Goal: Information Seeking & Learning: Learn about a topic

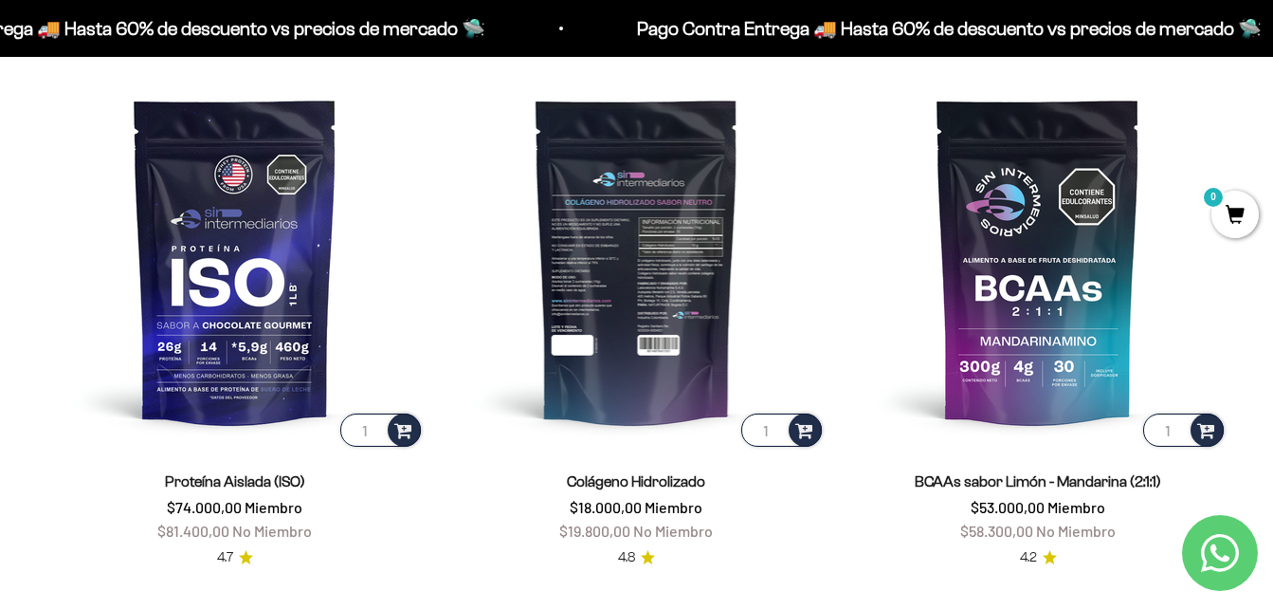
scroll to position [1232, 0]
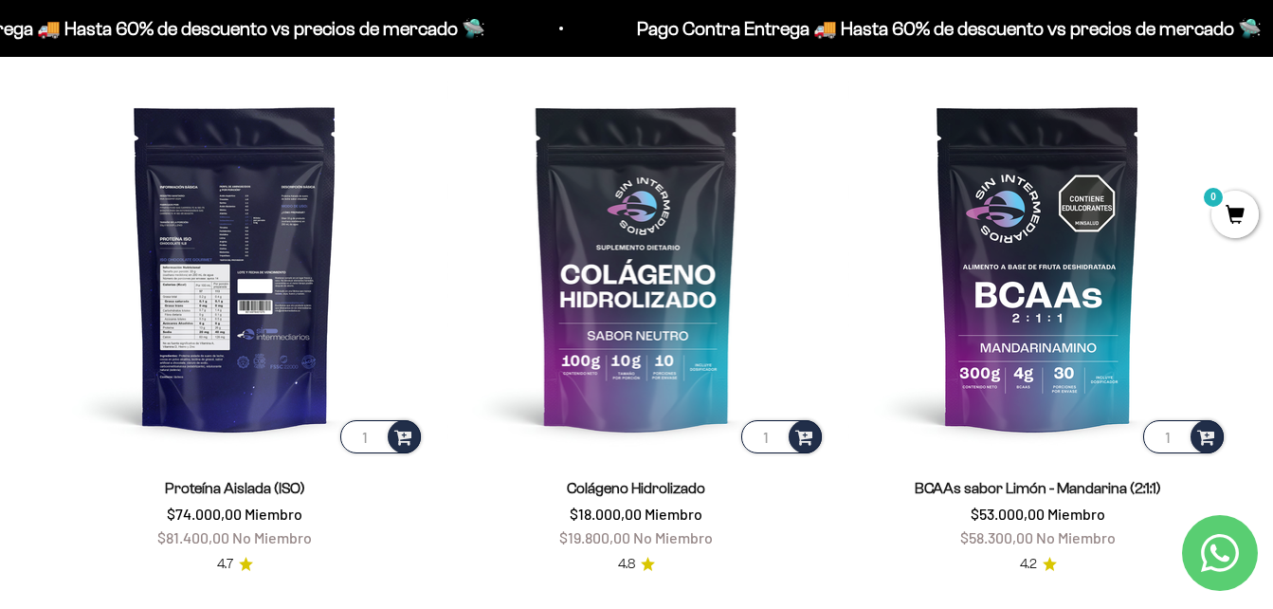
click at [220, 344] on img at bounding box center [235, 267] width 379 height 379
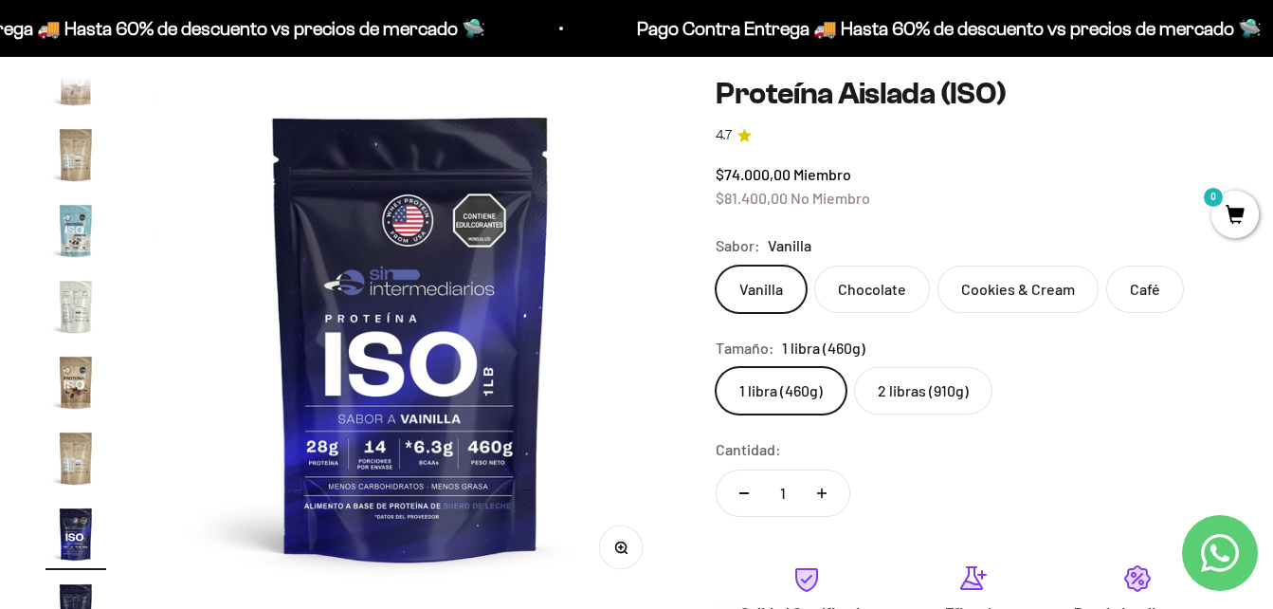
scroll to position [190, 0]
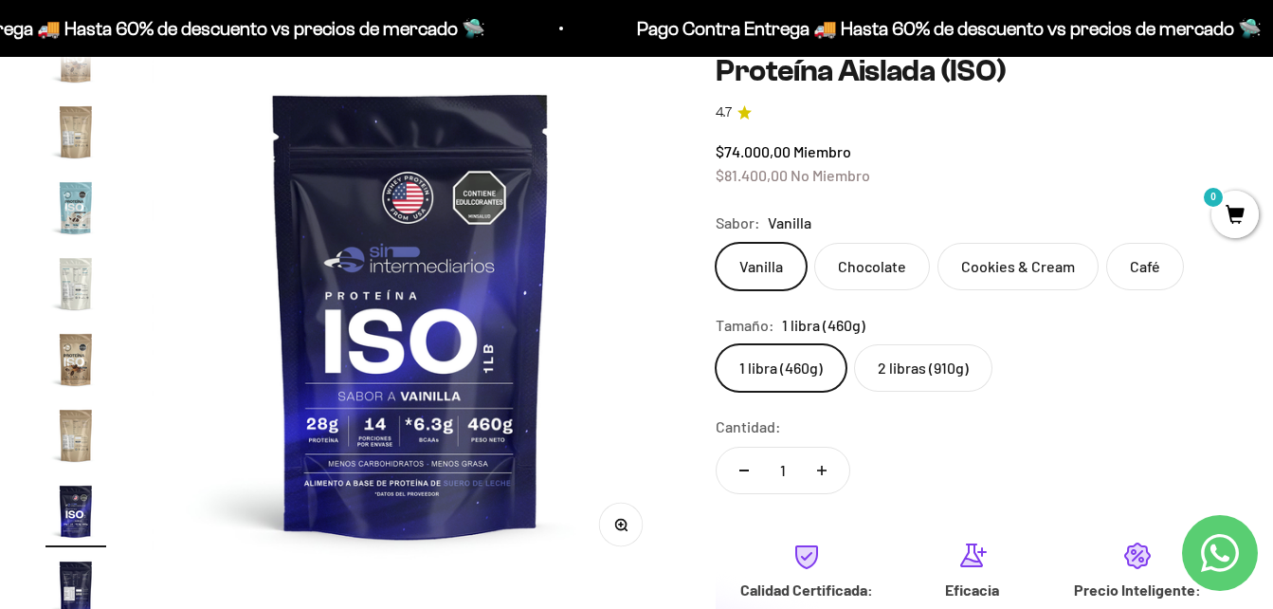
click at [959, 354] on label "2 libras (910g)" at bounding box center [923, 367] width 138 height 47
click at [716, 344] on input "2 libras (910g)" at bounding box center [715, 343] width 1 height 1
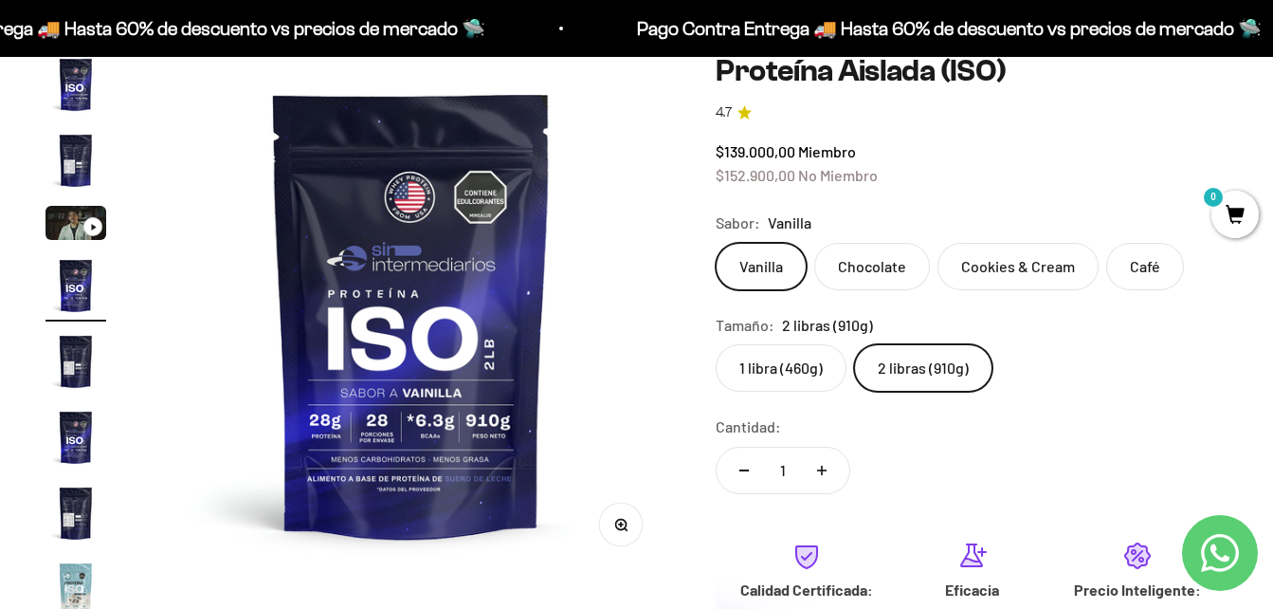
click at [812, 369] on label "1 libra (460g)" at bounding box center [781, 367] width 131 height 47
click at [716, 344] on input "1 libra (460g)" at bounding box center [715, 343] width 1 height 1
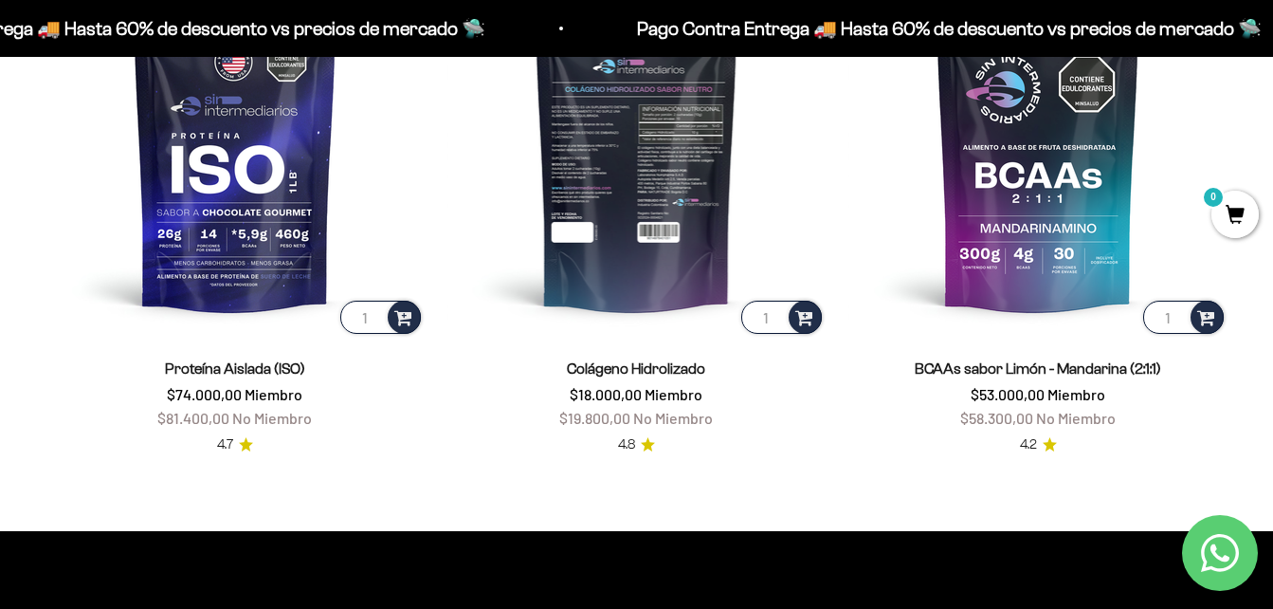
scroll to position [1162, 0]
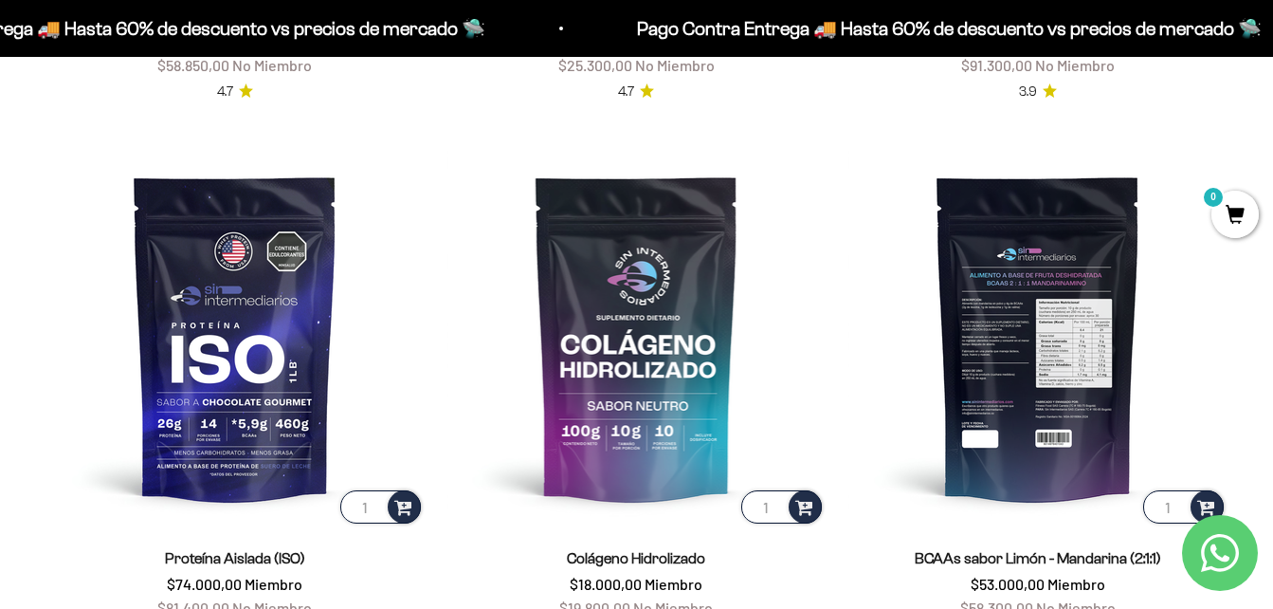
click at [1082, 289] on img at bounding box center [1037, 337] width 379 height 379
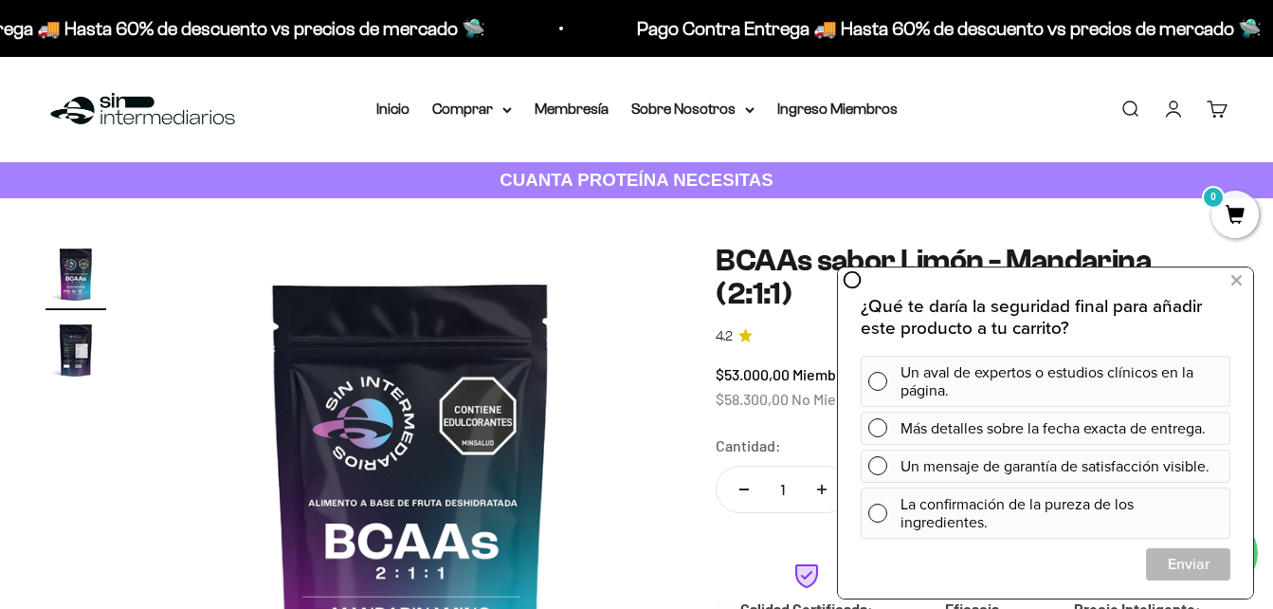
click at [630, 209] on div "Zoom Ir al artículo 1 Ir al artículo 2 BCAAs sabor Limón - Mandarina (2:1:1) 4.…" at bounding box center [636, 525] width 1273 height 654
click at [1244, 278] on button at bounding box center [1236, 280] width 34 height 30
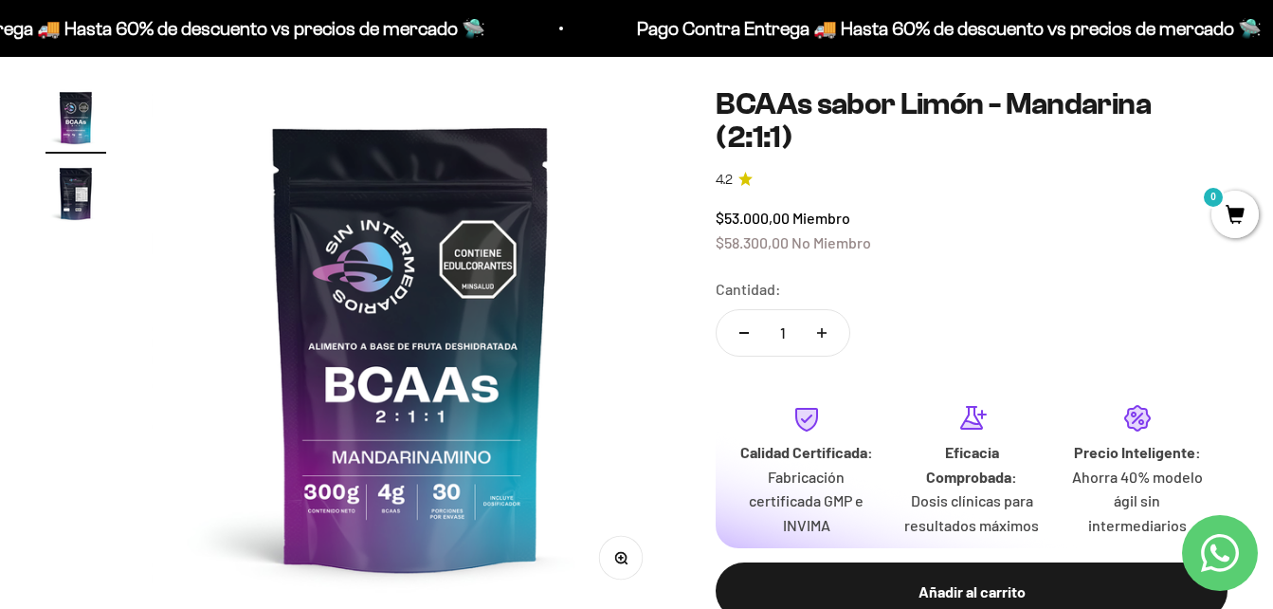
scroll to position [190, 0]
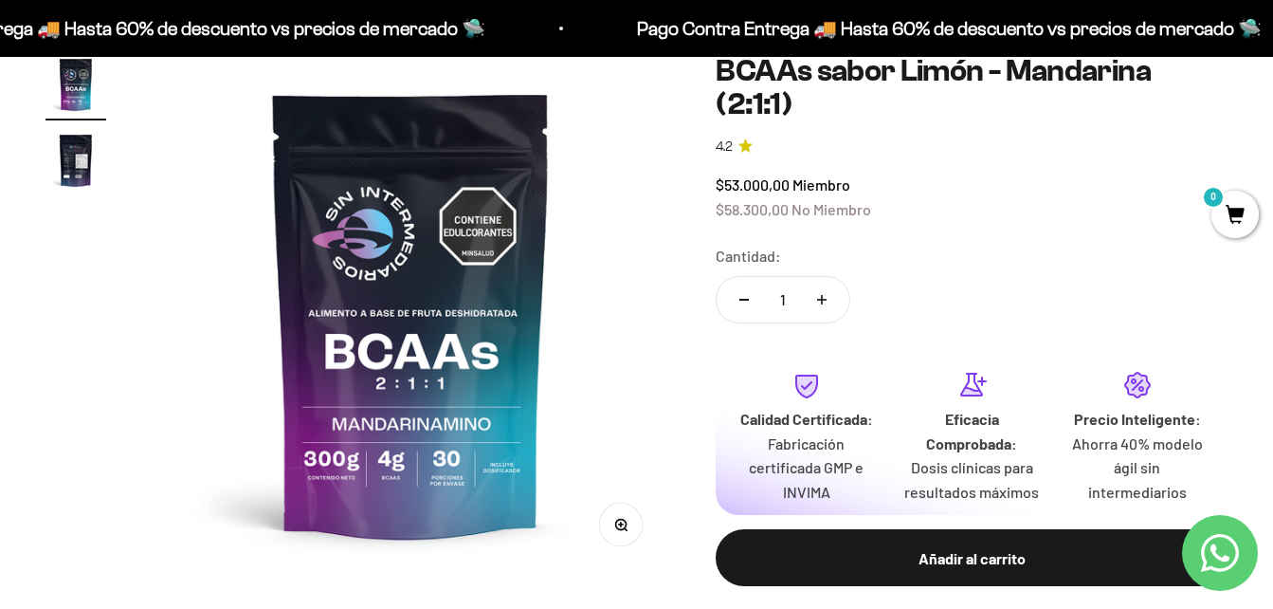
click at [841, 301] on button "Aumentar cantidad" at bounding box center [821, 300] width 55 height 46
click at [744, 301] on button "Reducir cantidad" at bounding box center [744, 300] width 55 height 46
type input "1"
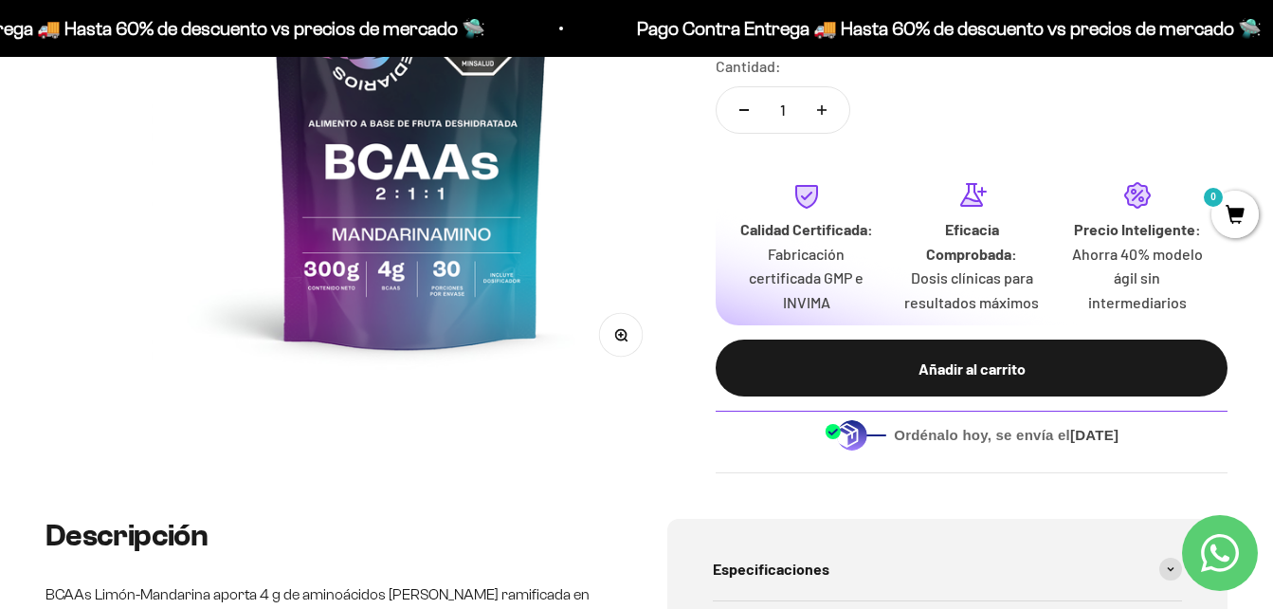
scroll to position [664, 0]
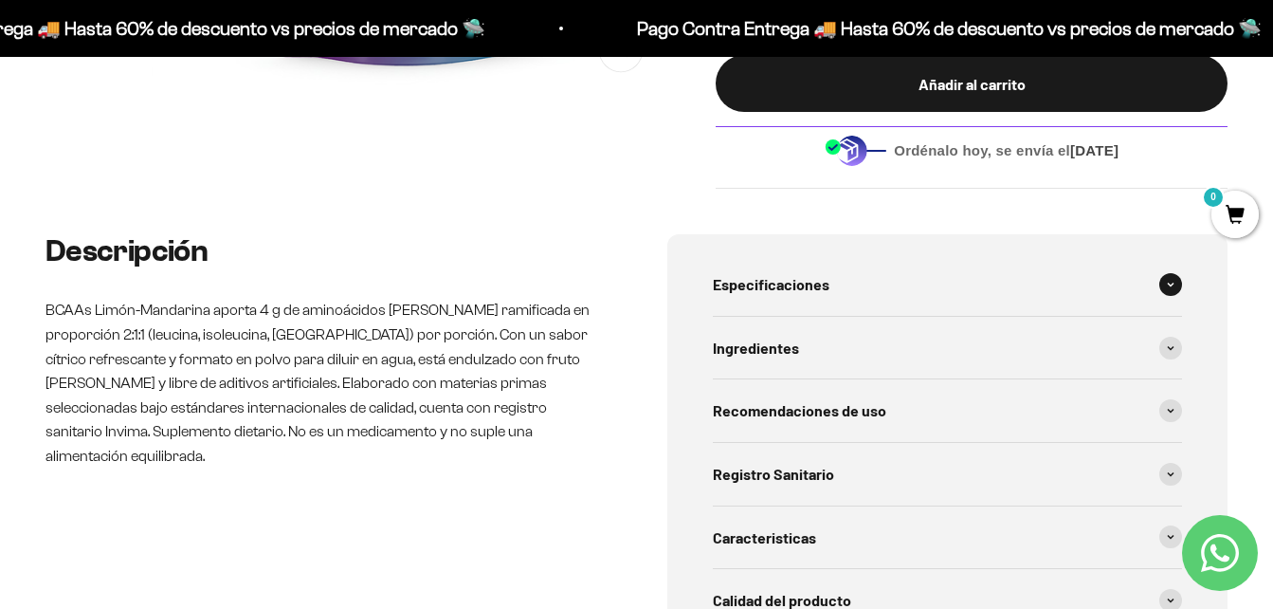
click at [1170, 295] on span at bounding box center [1170, 284] width 23 height 23
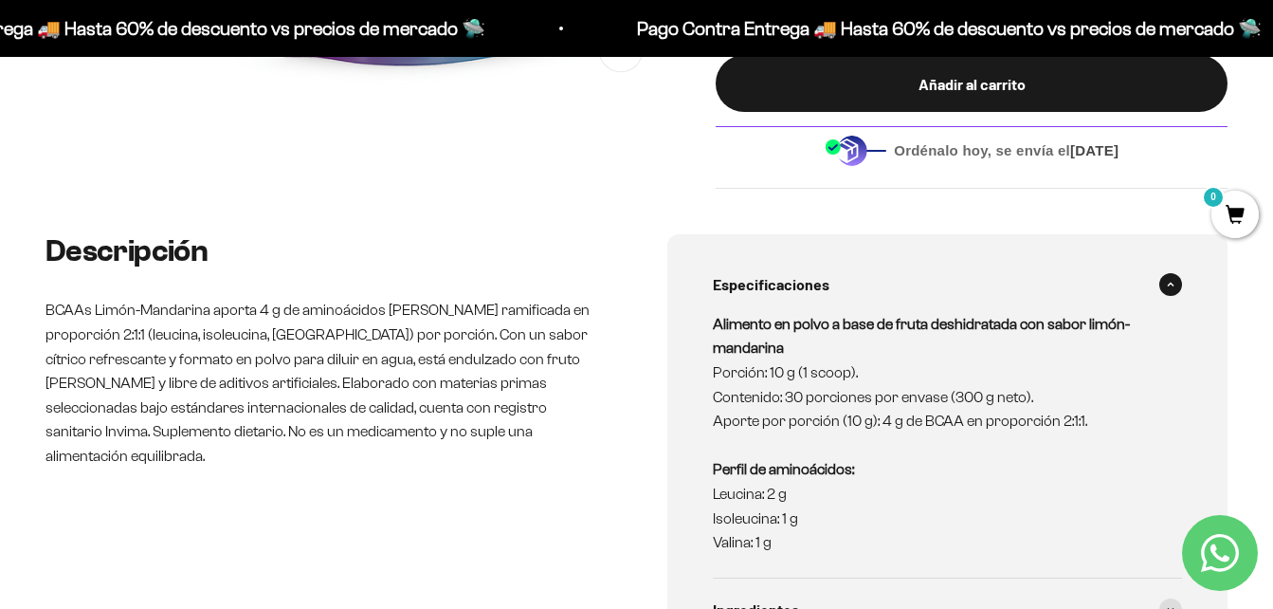
click at [1170, 295] on span at bounding box center [1170, 284] width 23 height 23
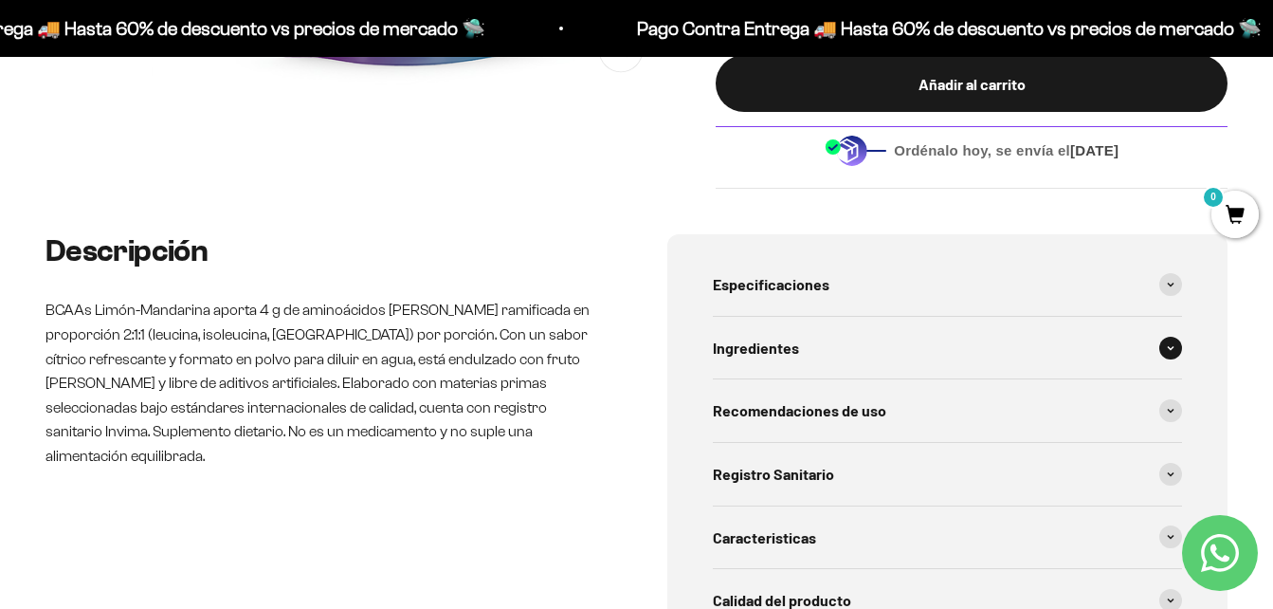
click at [1169, 359] on div "Ingredientes" at bounding box center [948, 348] width 470 height 63
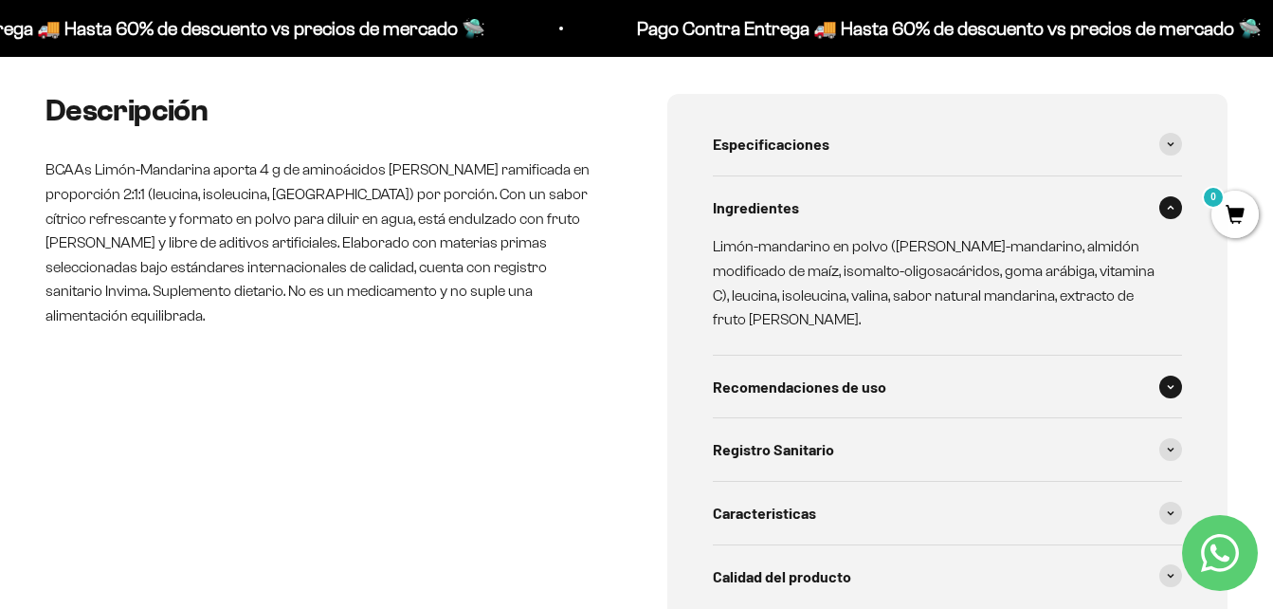
scroll to position [853, 0]
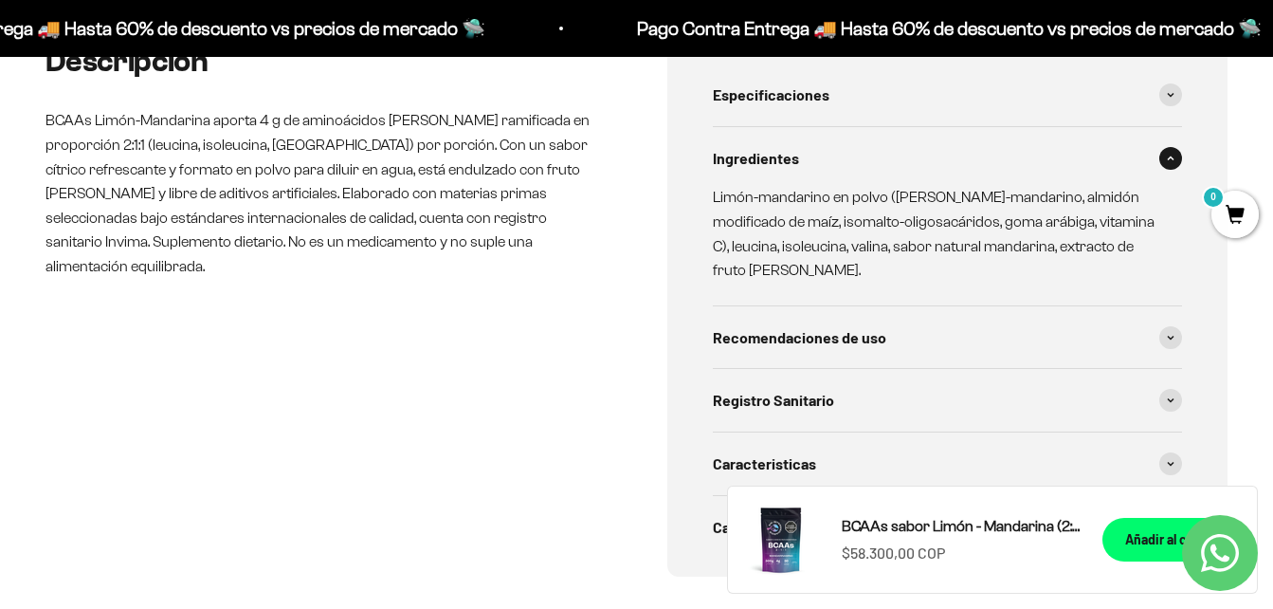
click at [1166, 160] on span at bounding box center [1170, 158] width 23 height 23
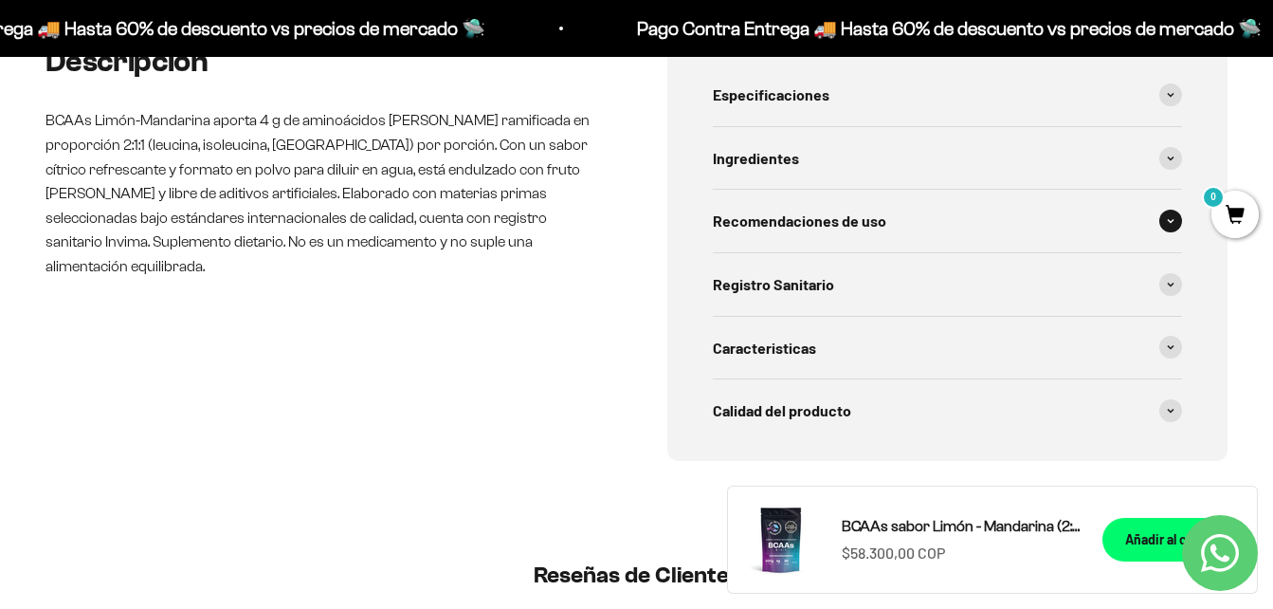
click at [1162, 229] on div "Recomendaciones de uso" at bounding box center [948, 221] width 470 height 63
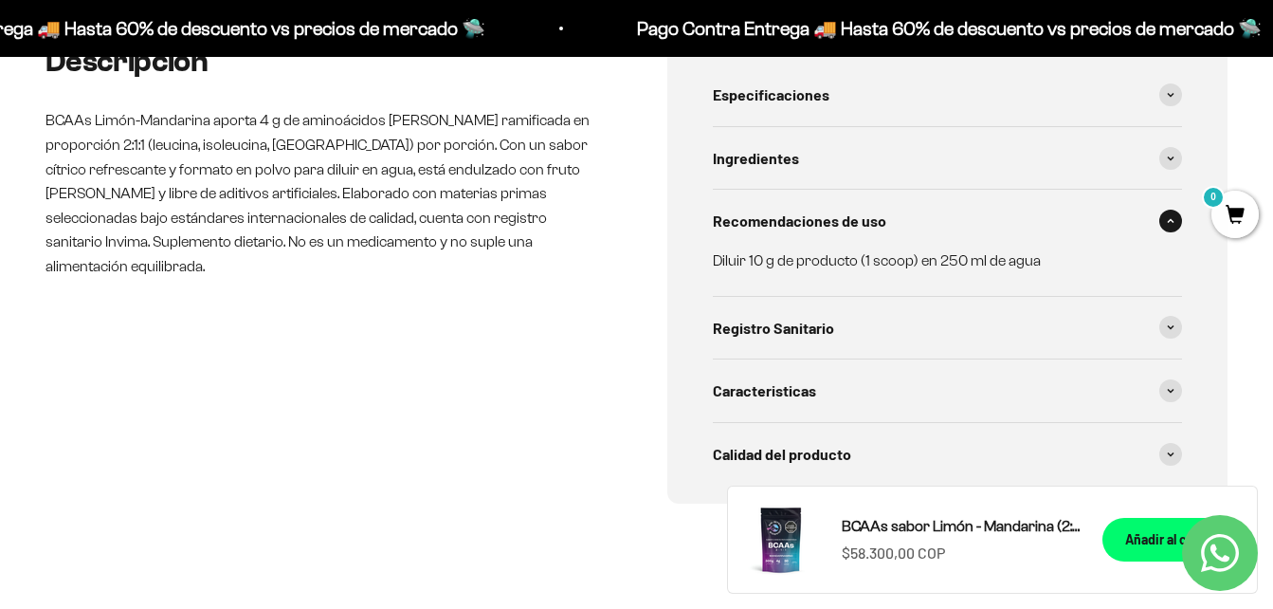
click at [1175, 218] on span at bounding box center [1170, 221] width 23 height 23
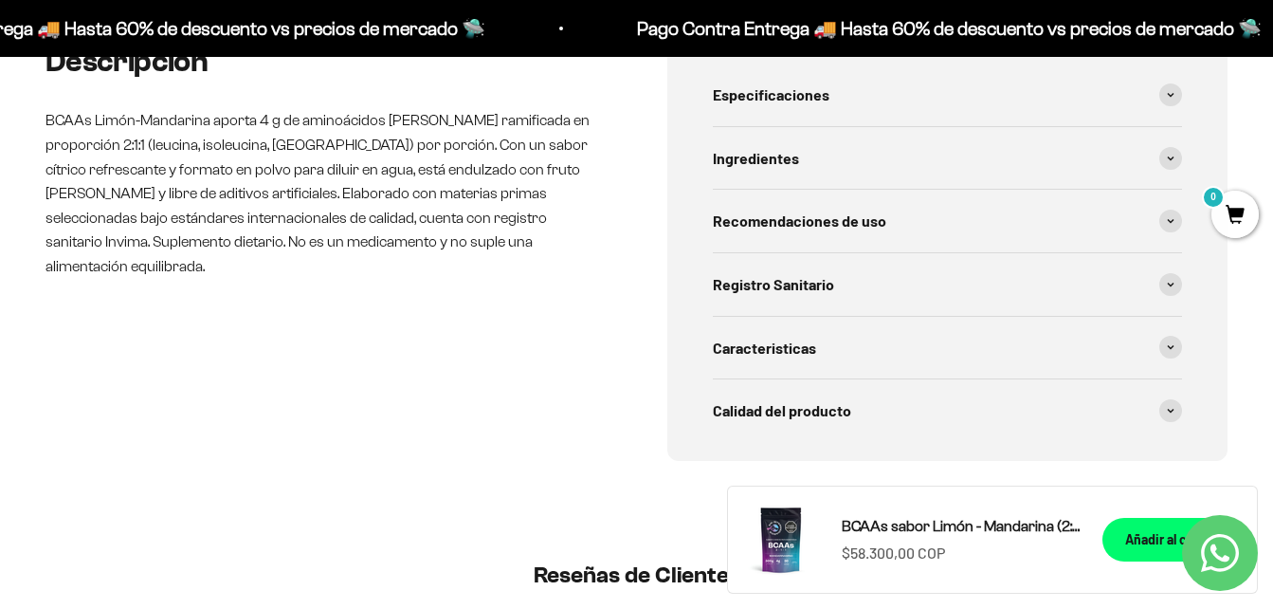
click at [1183, 282] on div "Especificaciones Alimento en polvo a base de fruta deshidratada con sabor limón…" at bounding box center [947, 253] width 561 height 416
click at [1178, 282] on span at bounding box center [1170, 284] width 23 height 23
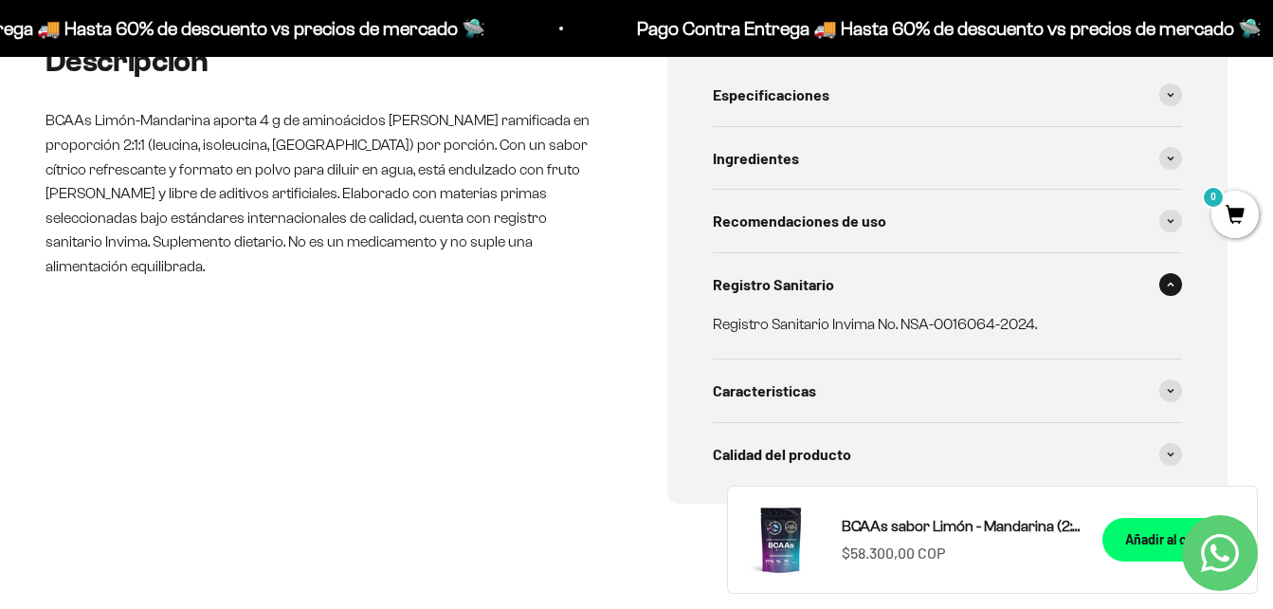
click at [1178, 282] on span at bounding box center [1170, 284] width 23 height 23
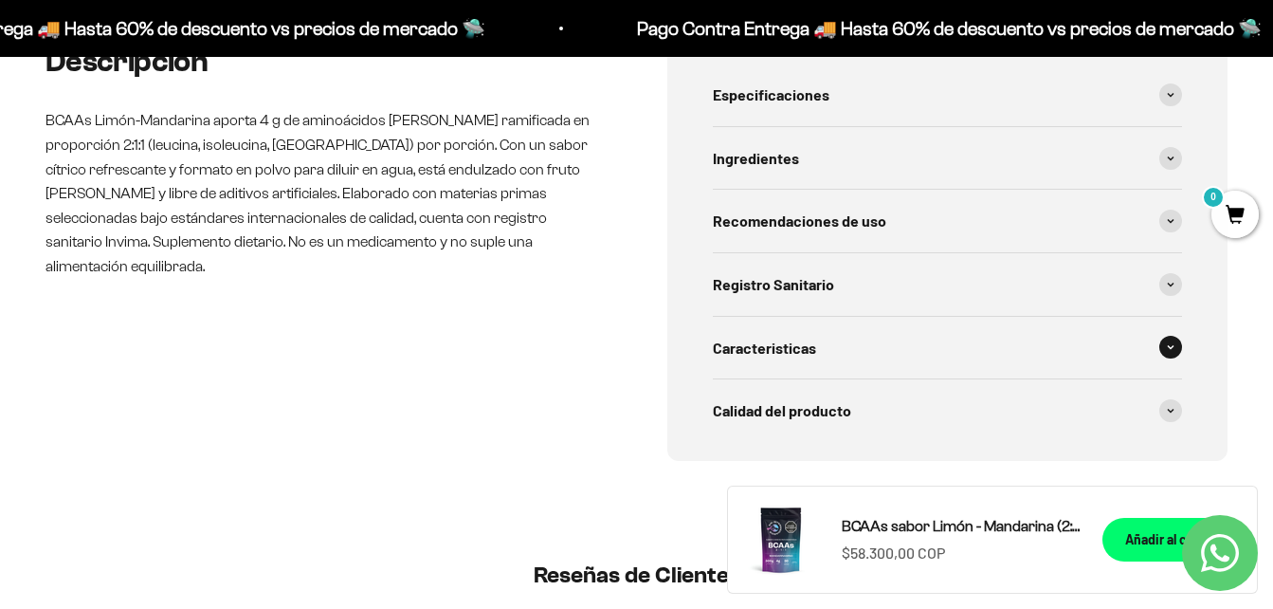
click at [1168, 341] on span at bounding box center [1170, 347] width 23 height 23
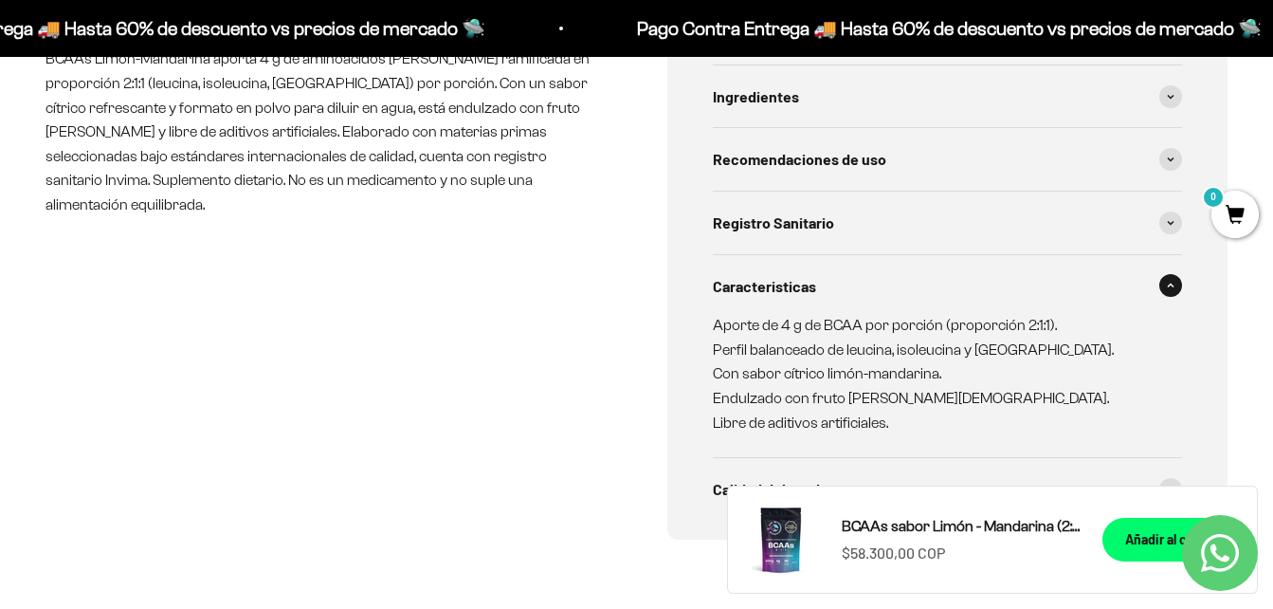
scroll to position [948, 0]
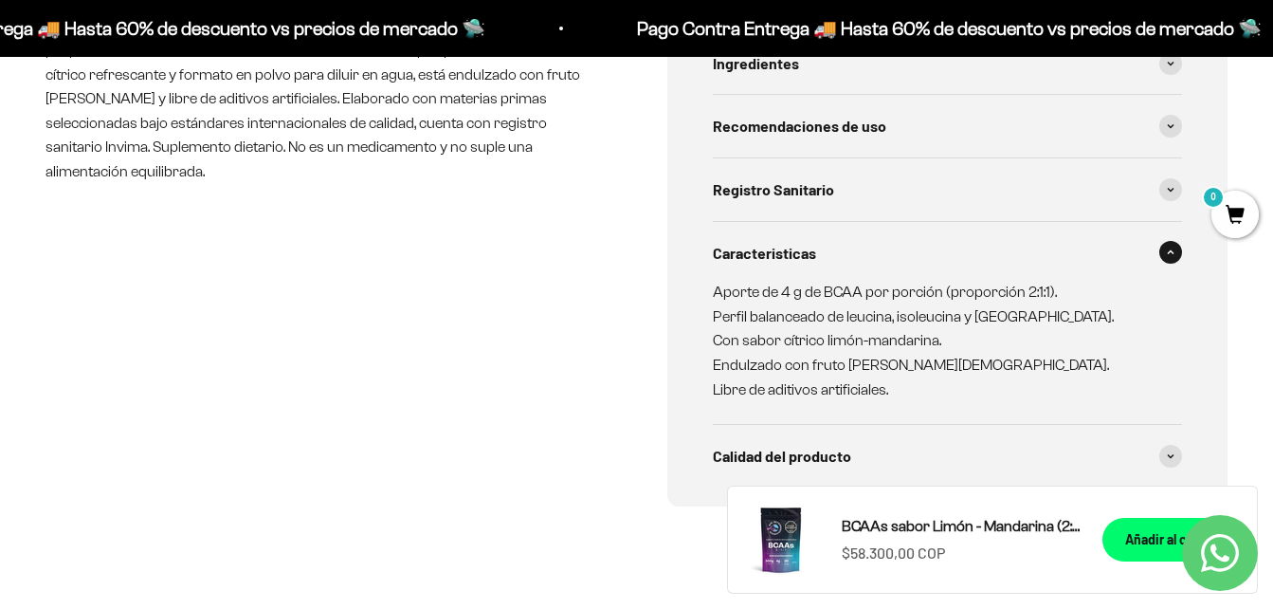
click at [1175, 257] on span at bounding box center [1170, 252] width 23 height 23
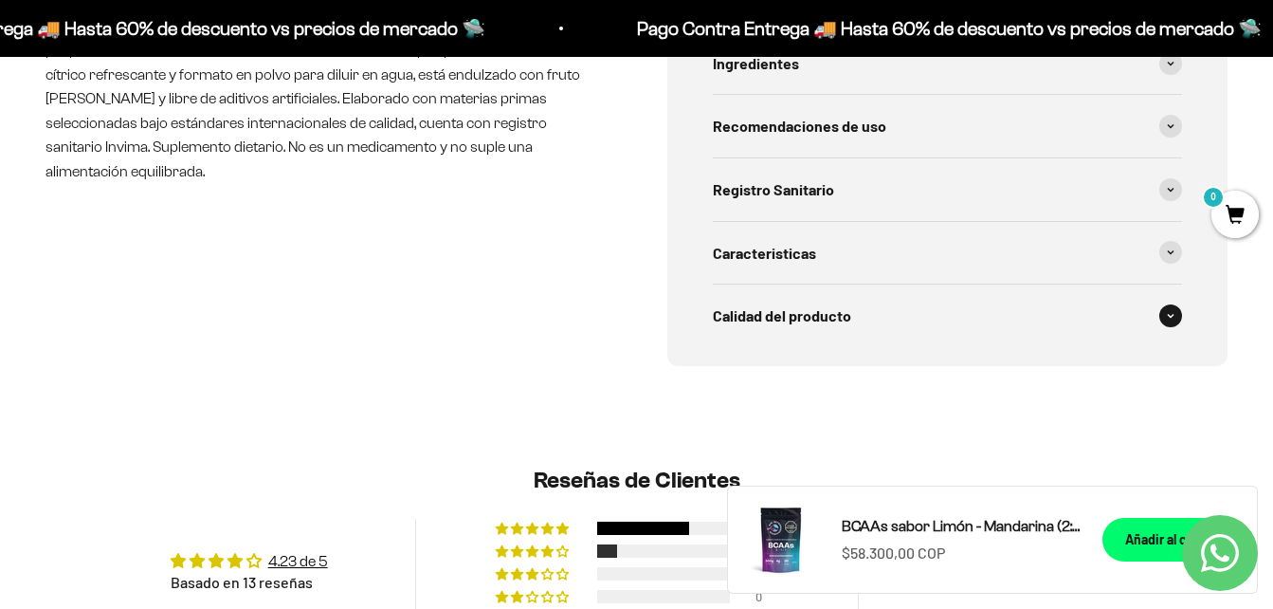
click at [1170, 315] on icon at bounding box center [1171, 316] width 8 height 6
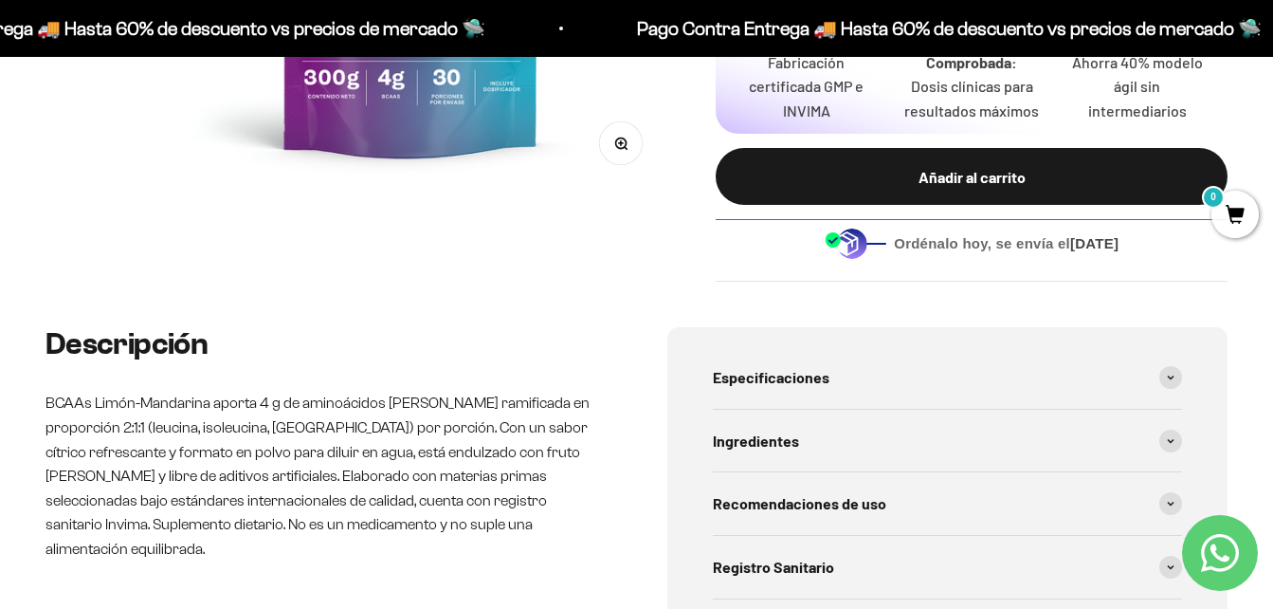
scroll to position [569, 0]
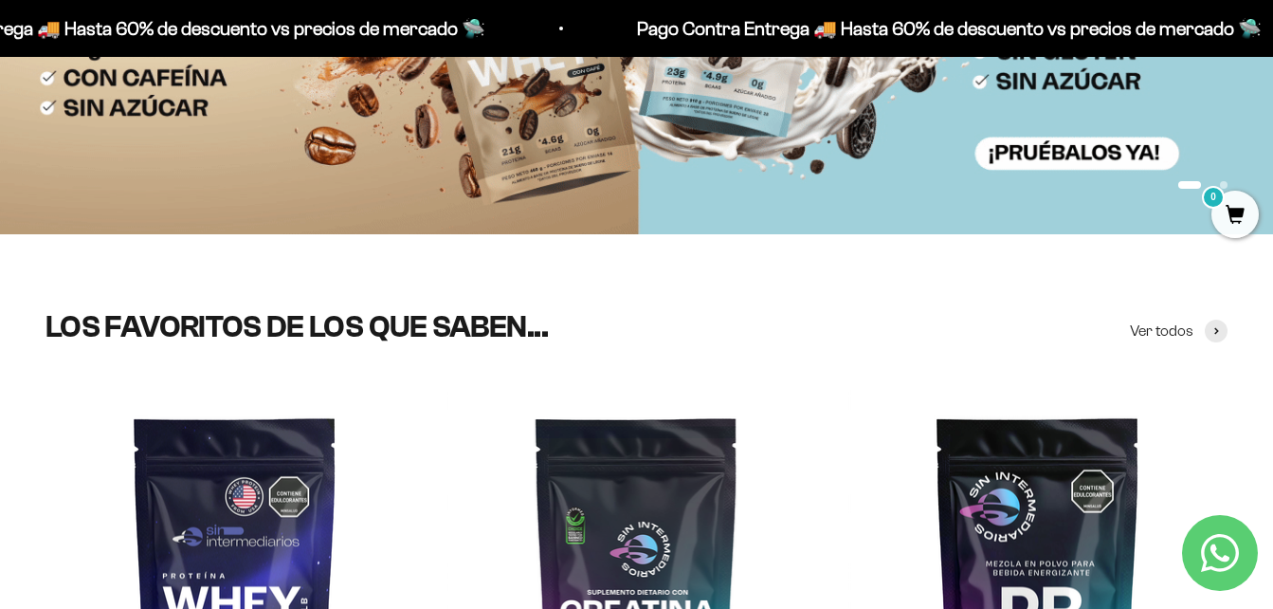
scroll to position [758, 0]
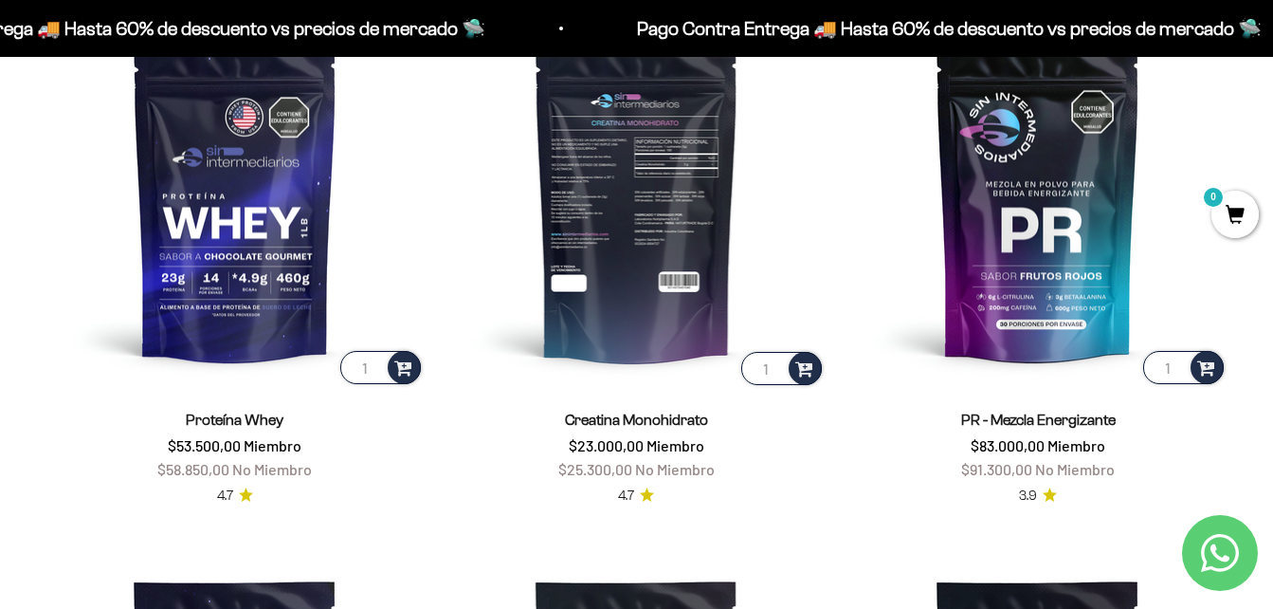
click at [683, 248] on img at bounding box center [636, 198] width 379 height 379
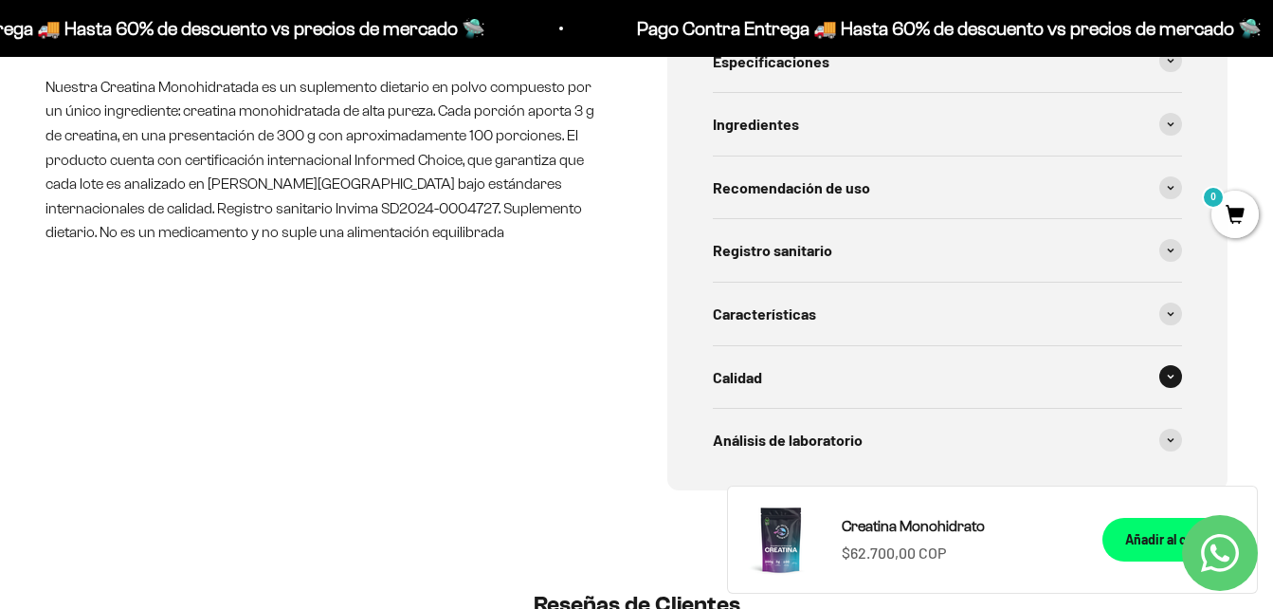
scroll to position [853, 0]
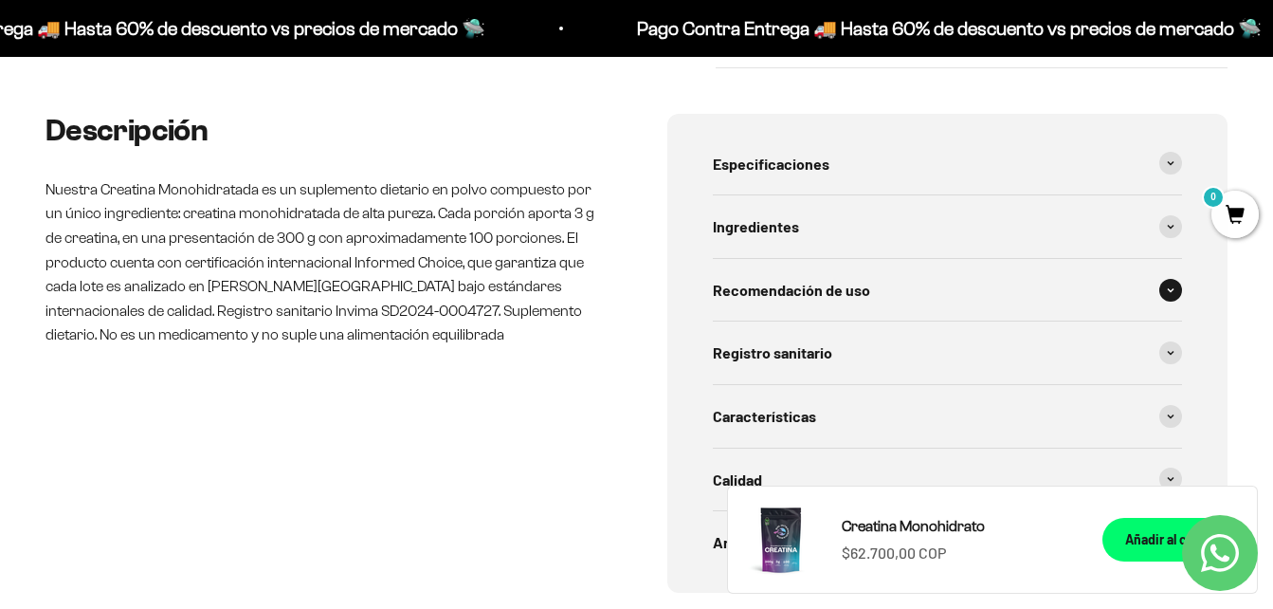
click at [1165, 299] on span at bounding box center [1170, 290] width 23 height 23
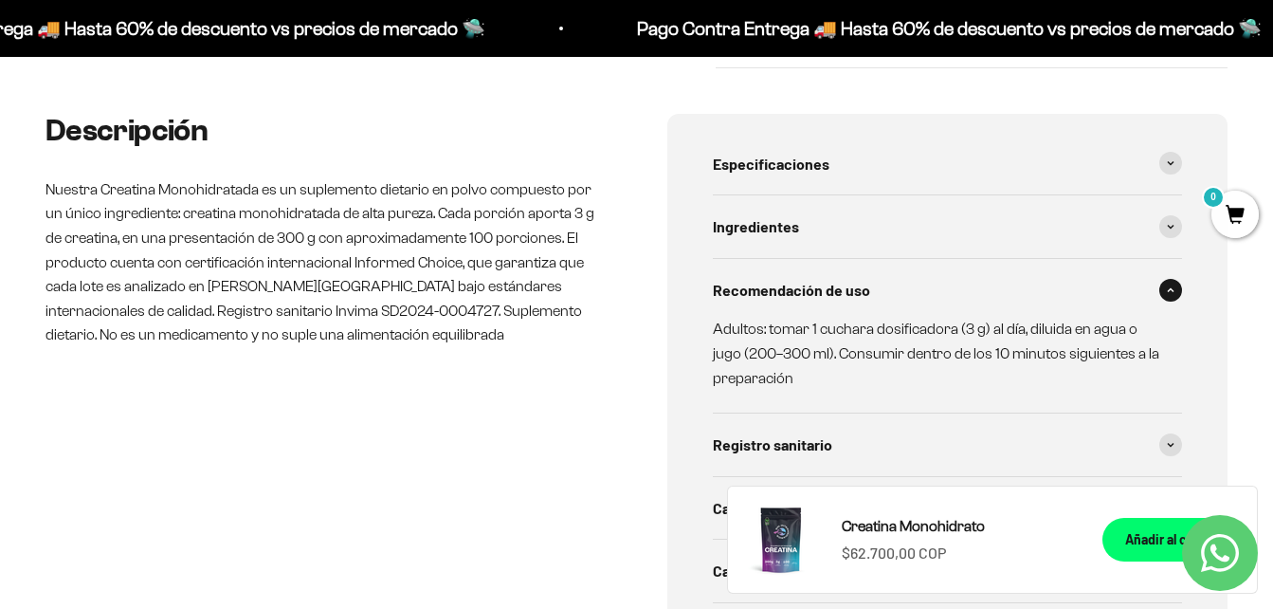
click at [1176, 295] on span at bounding box center [1170, 290] width 23 height 23
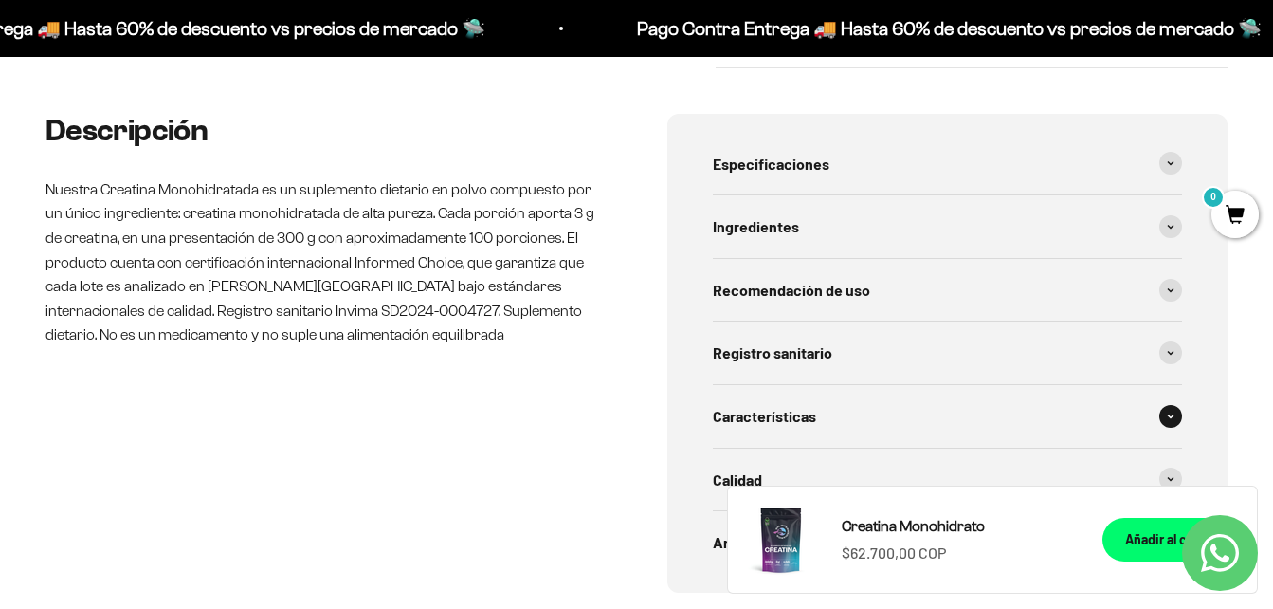
click at [1178, 410] on span at bounding box center [1170, 416] width 23 height 23
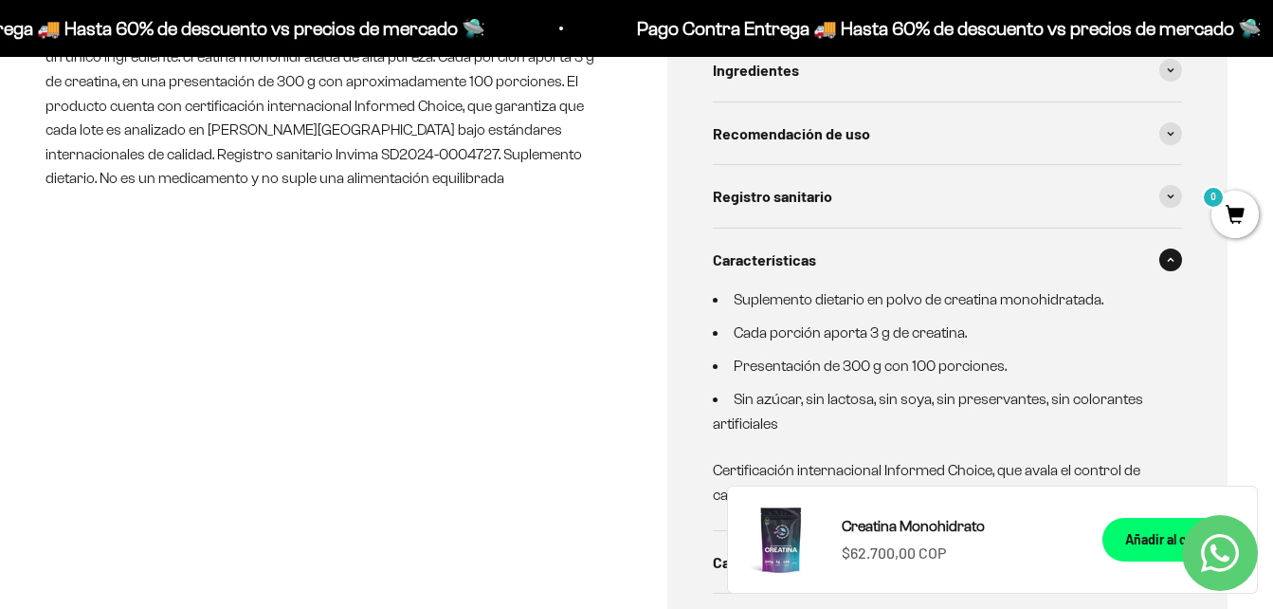
scroll to position [1043, 0]
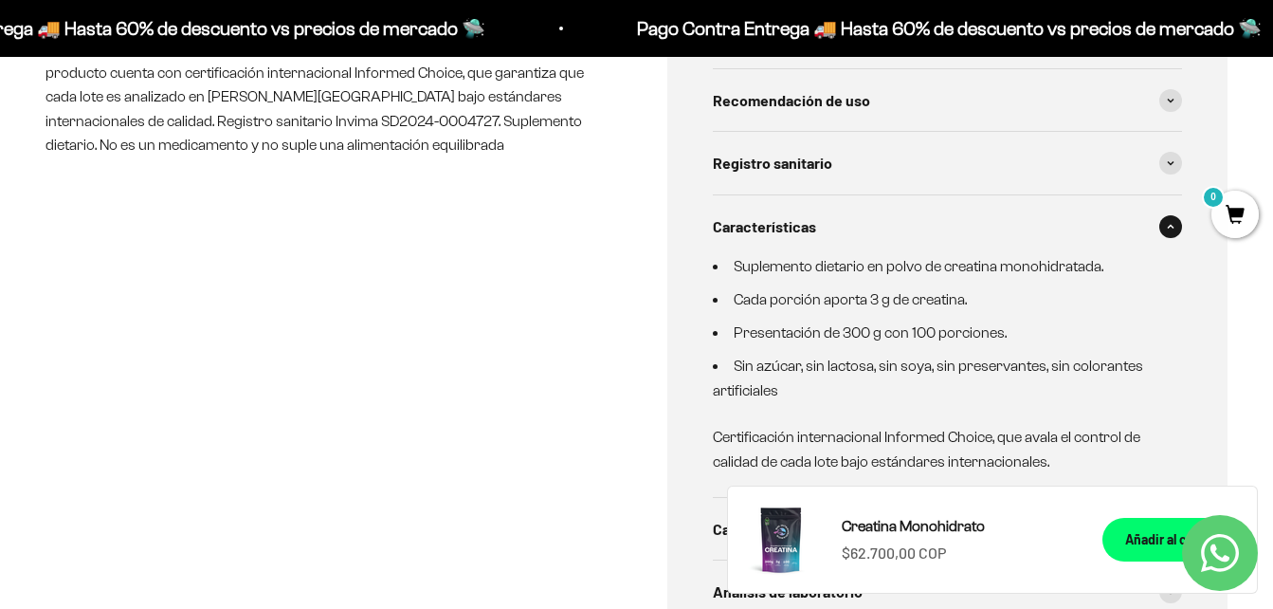
click at [1171, 221] on span at bounding box center [1170, 226] width 23 height 23
